Goal: Check status

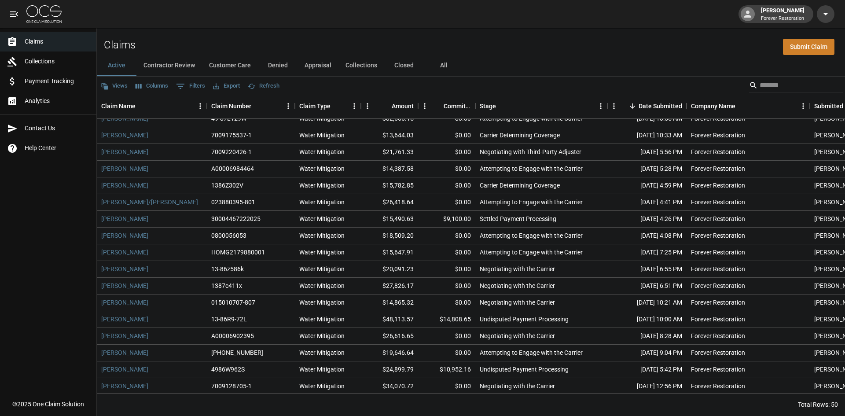
scroll to position [176, 0]
click at [179, 66] on button "Contractor Review" at bounding box center [169, 65] width 66 height 21
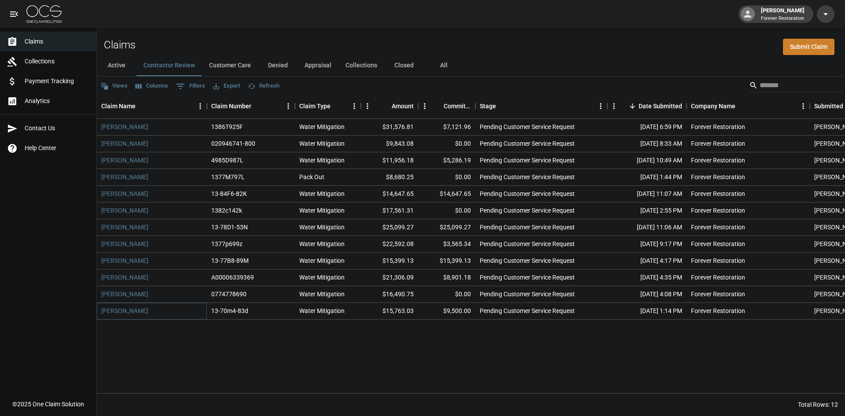
click at [133, 313] on link "[PERSON_NAME]" at bounding box center [124, 310] width 47 height 9
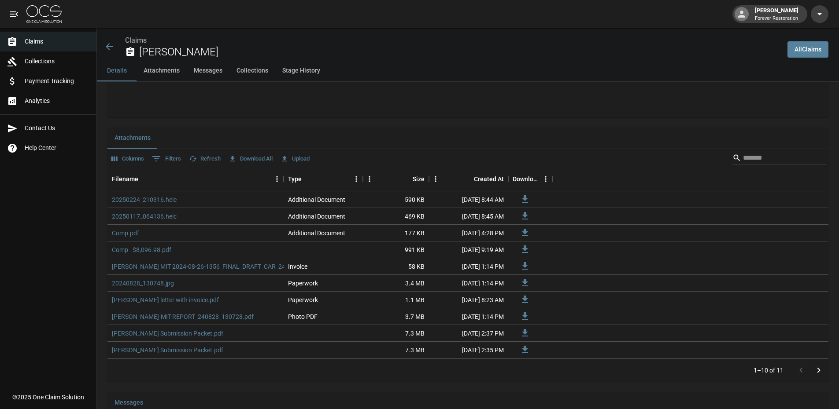
scroll to position [473, 0]
click at [142, 199] on link "20250224_210316.heic" at bounding box center [144, 199] width 65 height 9
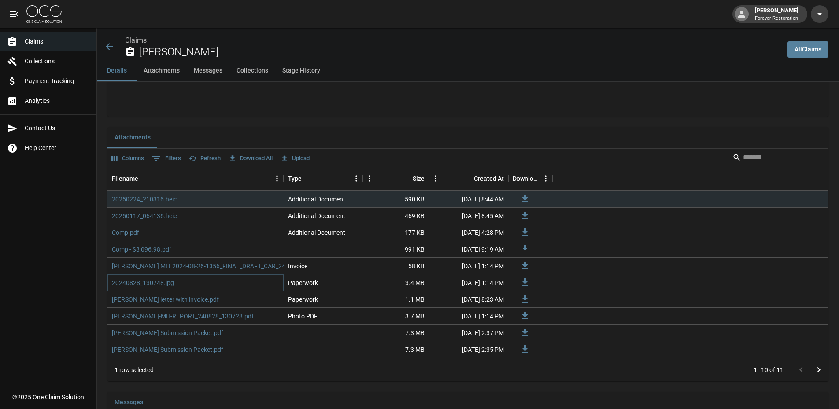
click at [157, 284] on link "20240828_130748.jpg" at bounding box center [143, 283] width 62 height 9
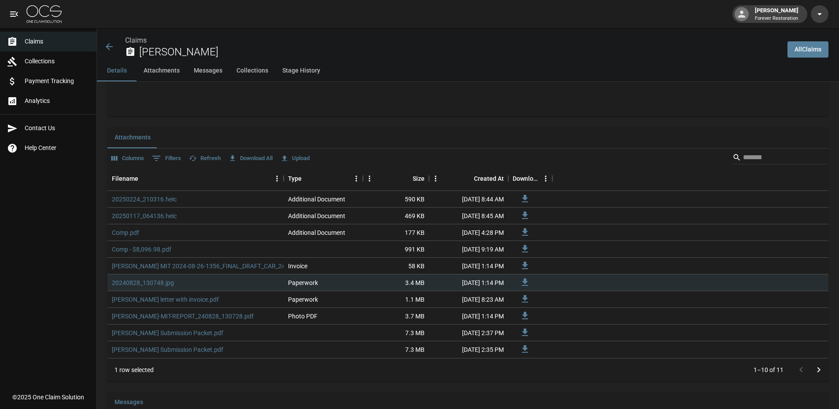
click at [80, 263] on div "Claims Collections Payment Tracking Analytics Contact Us Help Center" at bounding box center [48, 194] width 96 height 388
click at [159, 333] on link "[PERSON_NAME] Submission Packet.pdf" at bounding box center [167, 333] width 111 height 9
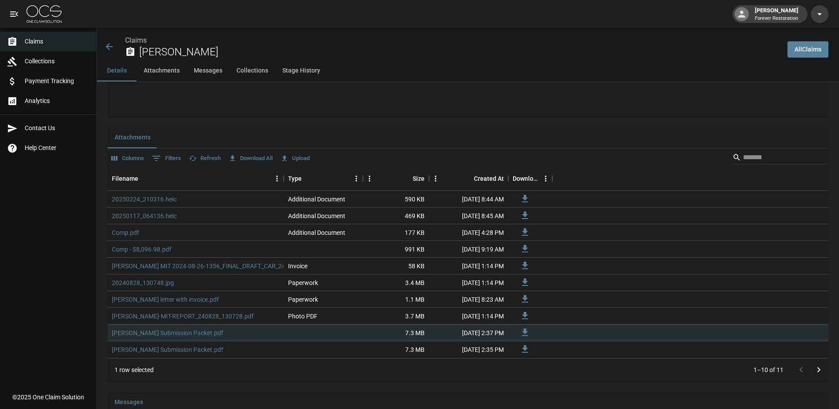
click at [40, 247] on div "Claims Collections Payment Tracking Analytics Contact Us Help Center" at bounding box center [48, 194] width 96 height 388
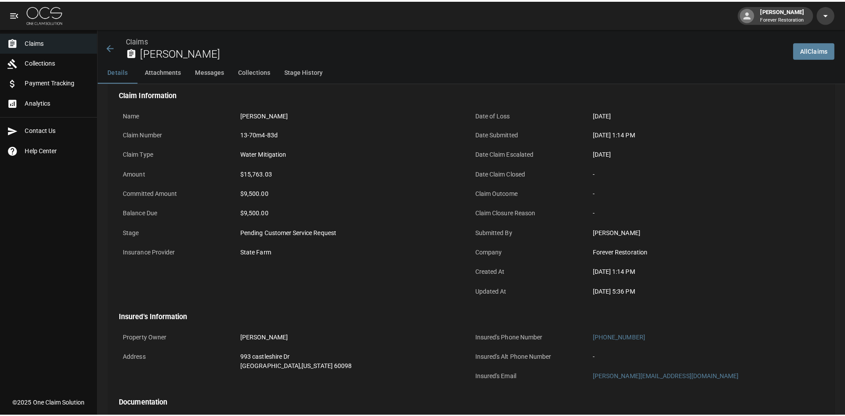
scroll to position [0, 0]
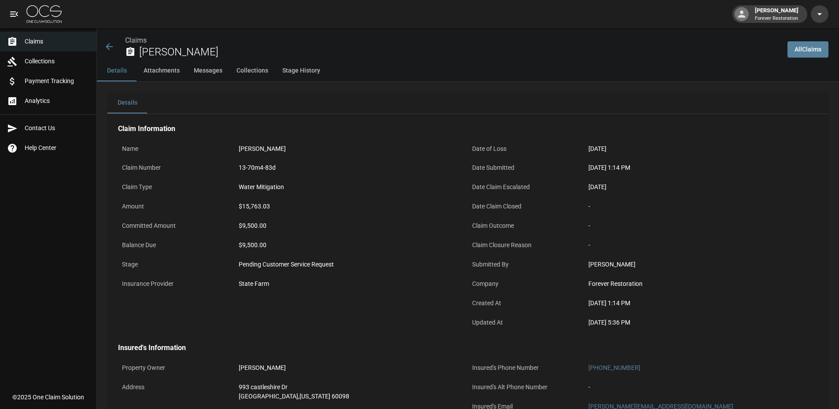
click at [114, 43] on icon at bounding box center [109, 46] width 11 height 11
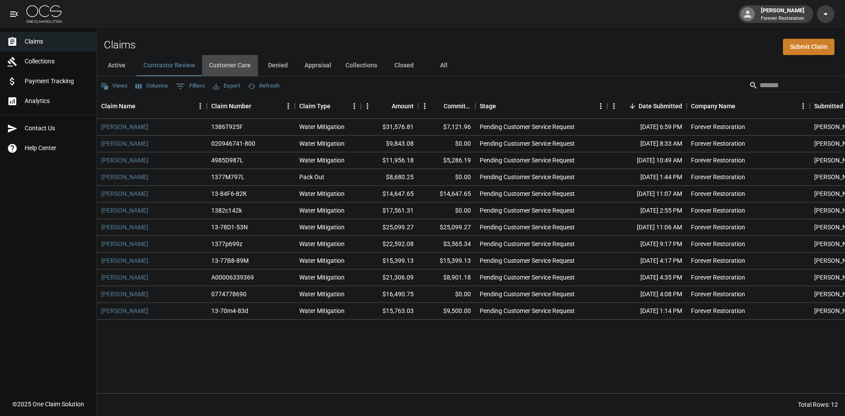
click at [243, 70] on button "Customer Care" at bounding box center [230, 65] width 56 height 21
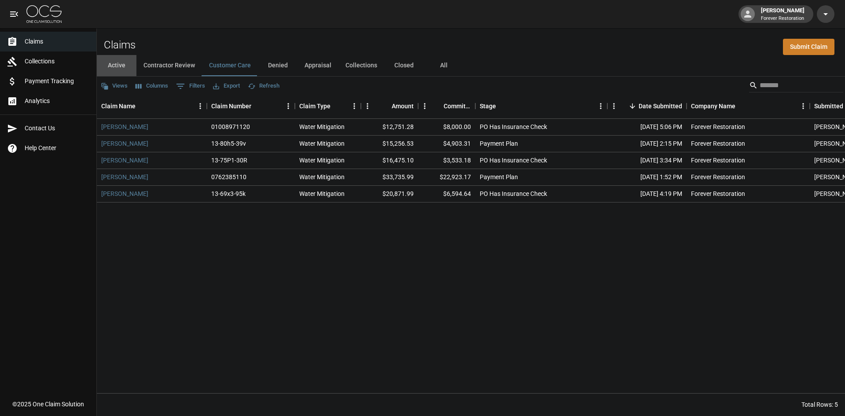
click at [118, 62] on button "Active" at bounding box center [117, 65] width 40 height 21
